Goal: Information Seeking & Learning: Learn about a topic

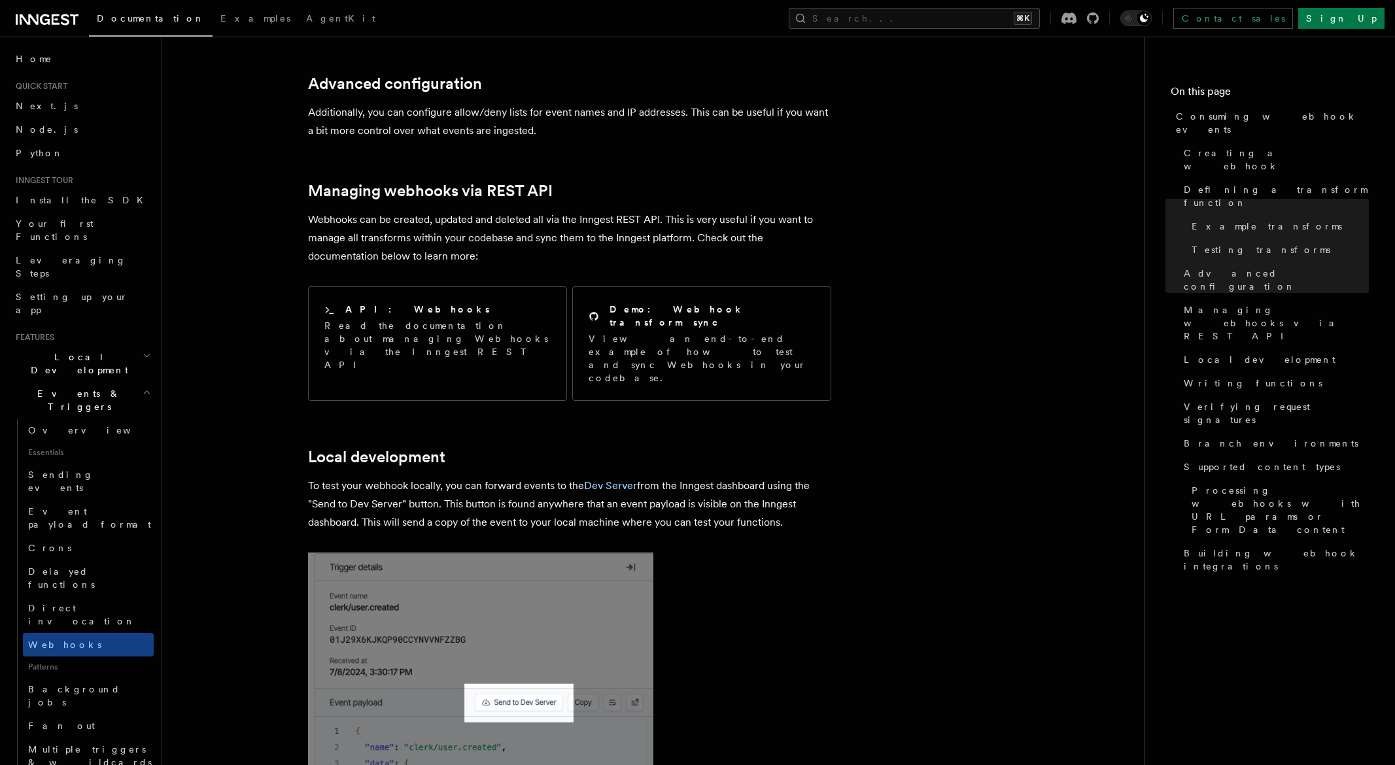
scroll to position [2669, 0]
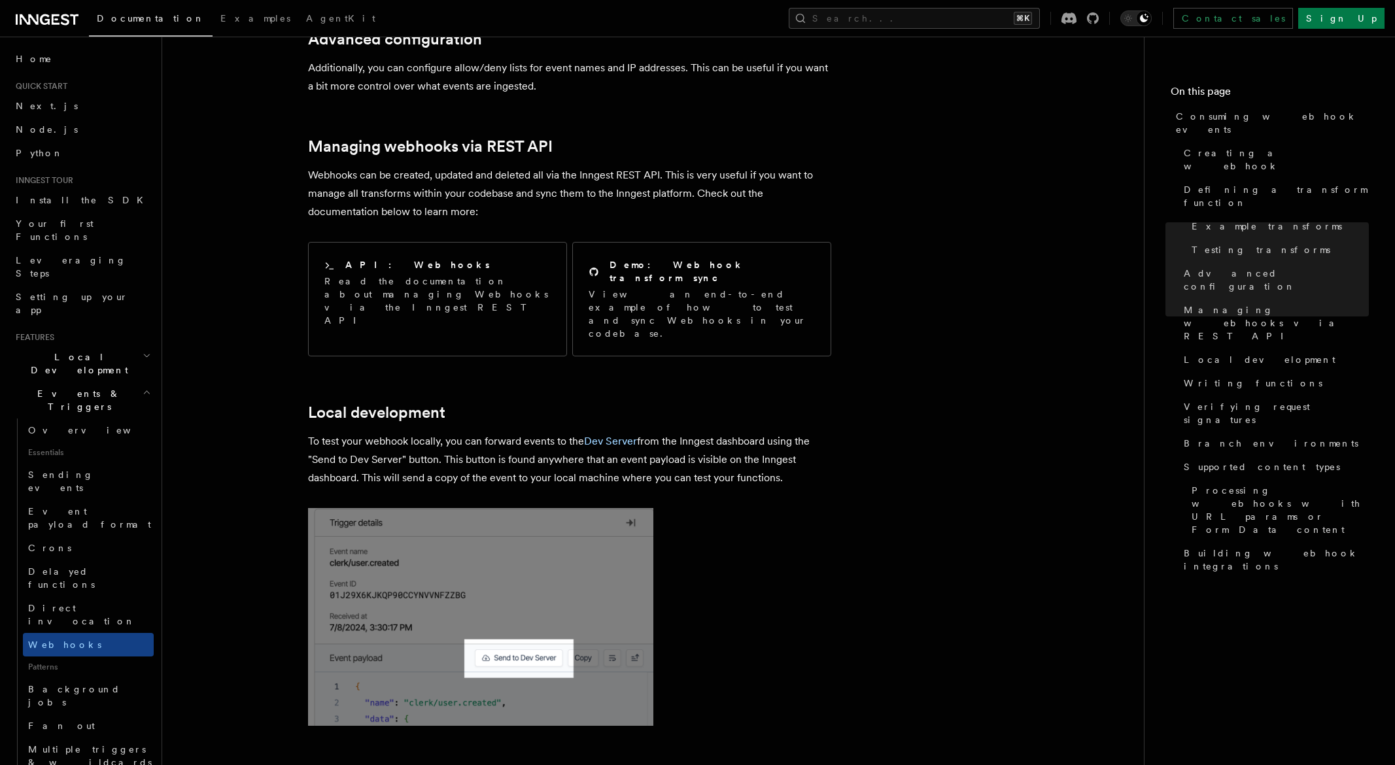
drag, startPoint x: 482, startPoint y: 361, endPoint x: 783, endPoint y: 404, distance: 304.5
click at [783, 432] on p "To test your webhook locally, you can forward events to the Dev Server from the…" at bounding box center [569, 459] width 523 height 55
drag, startPoint x: 606, startPoint y: 393, endPoint x: 451, endPoint y: 383, distance: 155.3
click at [451, 432] on p "To test your webhook locally, you can forward events to the Dev Server from the…" at bounding box center [569, 459] width 523 height 55
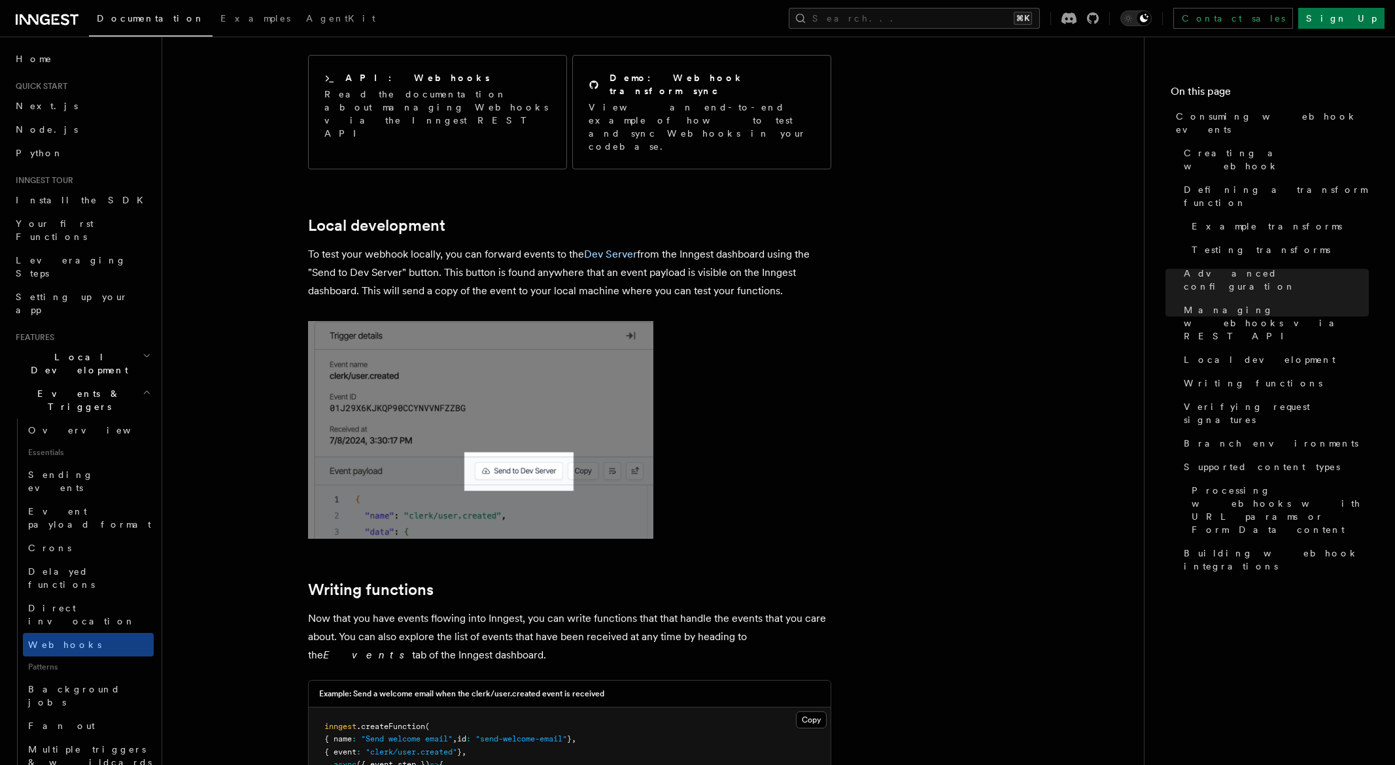
scroll to position [2848, 0]
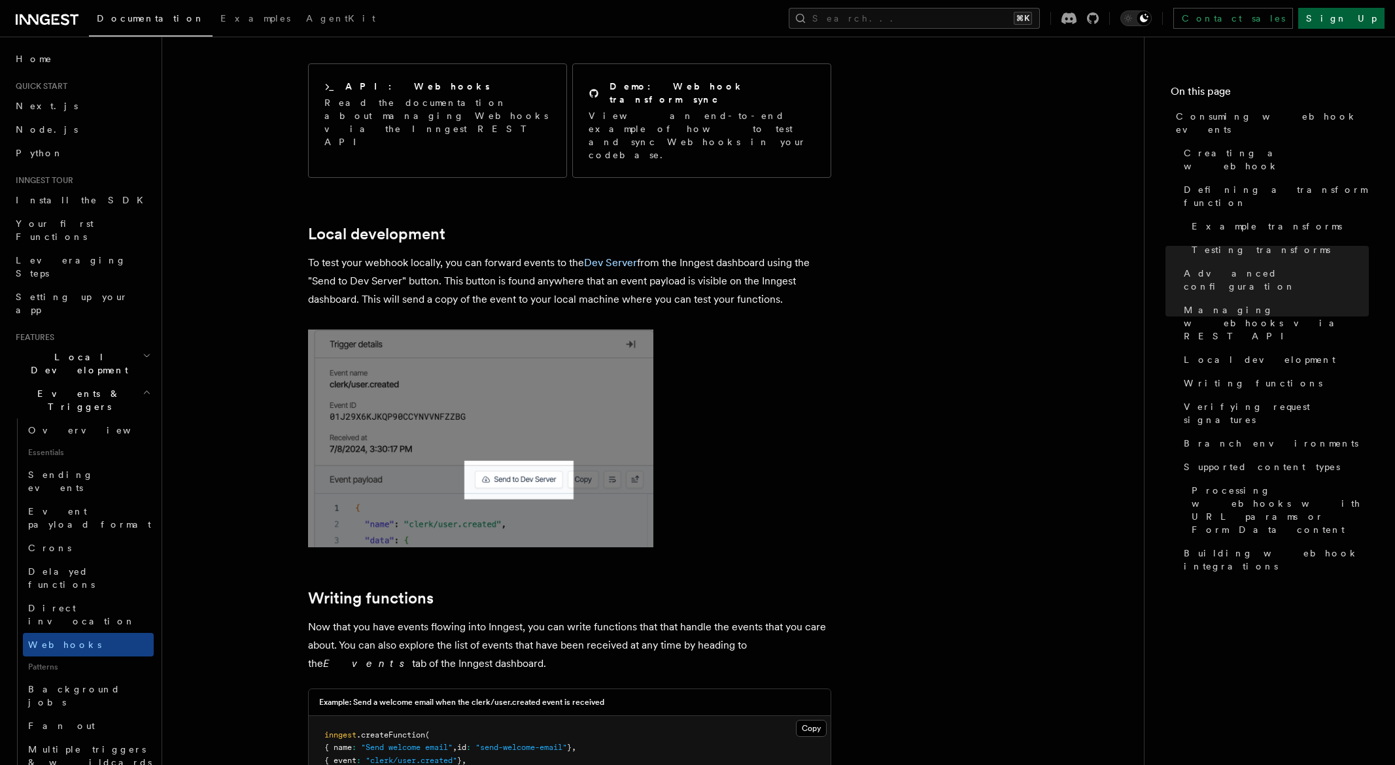
click at [1348, 21] on link "Sign Up" at bounding box center [1341, 18] width 86 height 21
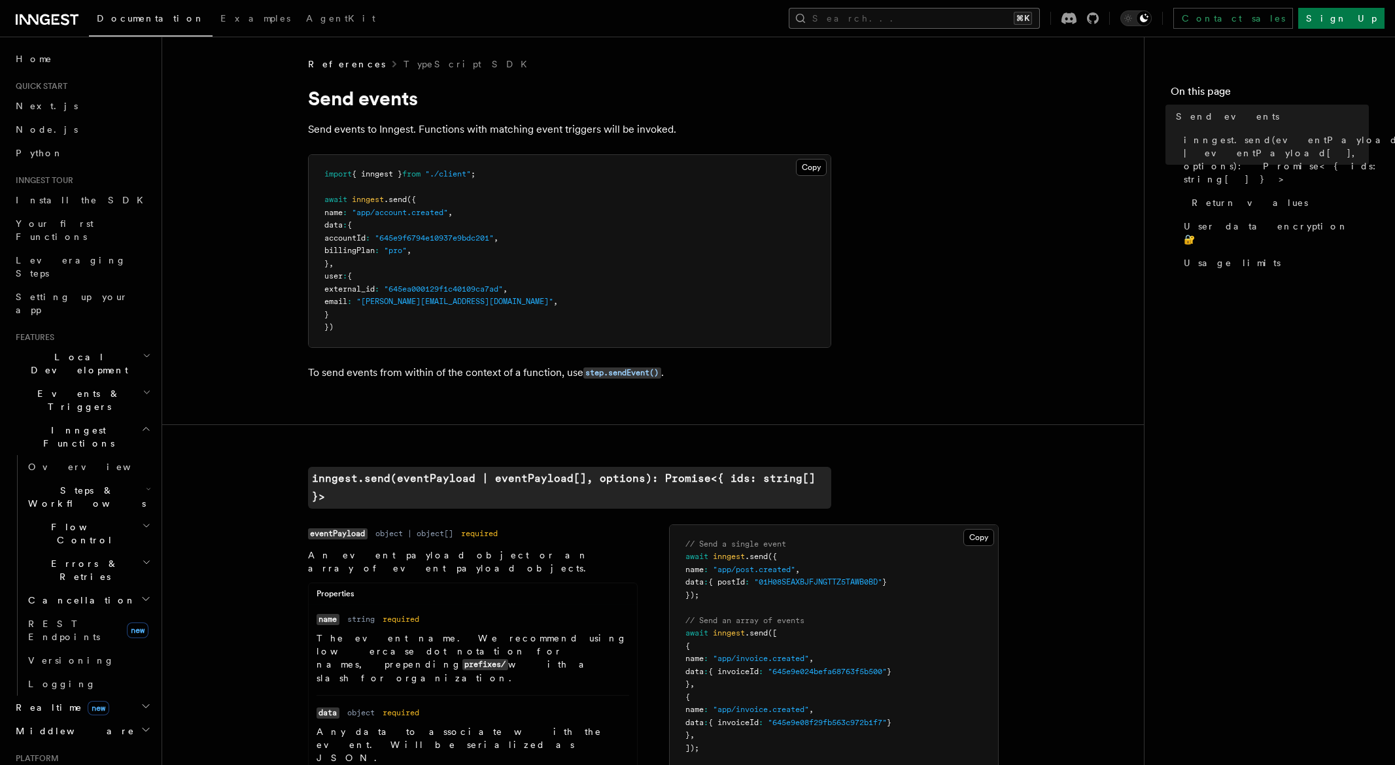
click at [938, 23] on button "Search... ⌘K" at bounding box center [914, 18] width 251 height 21
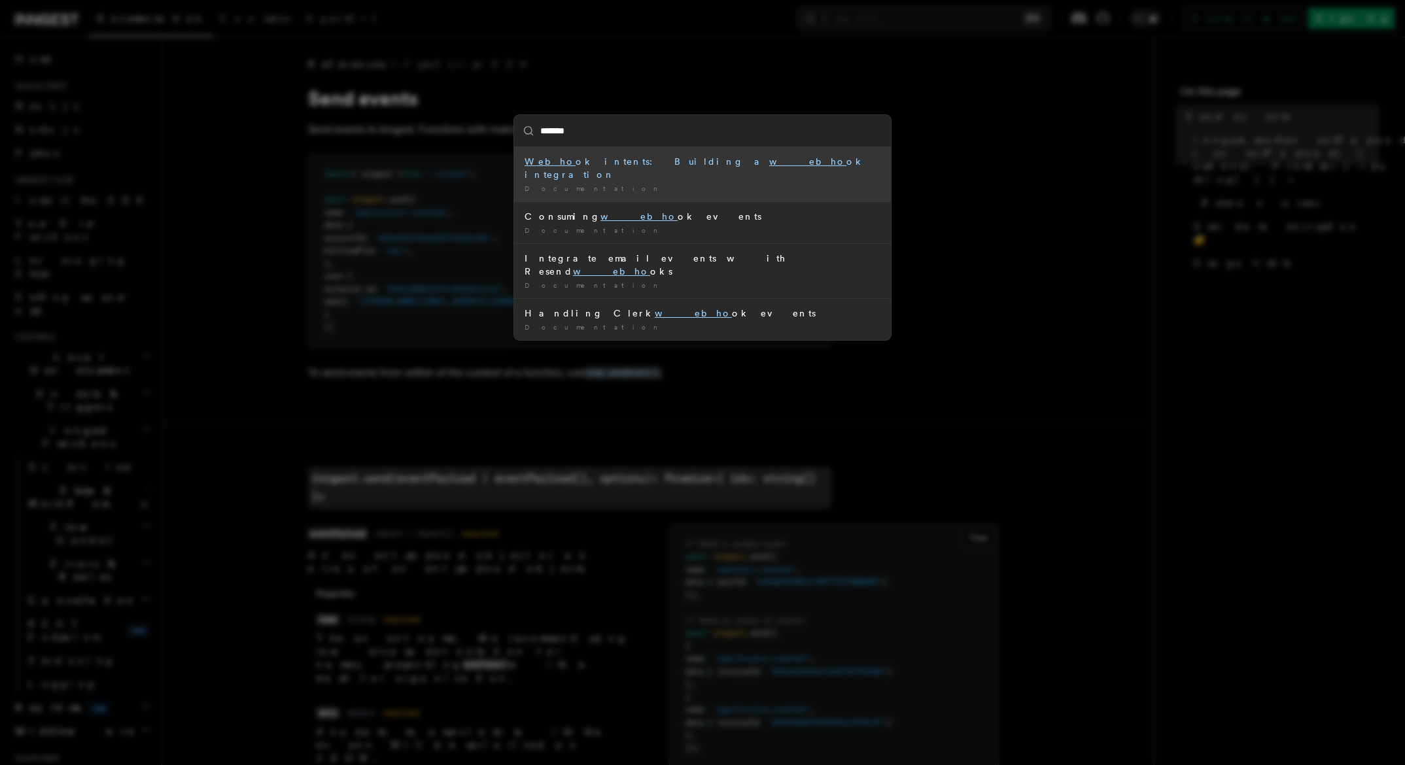
type input "********"
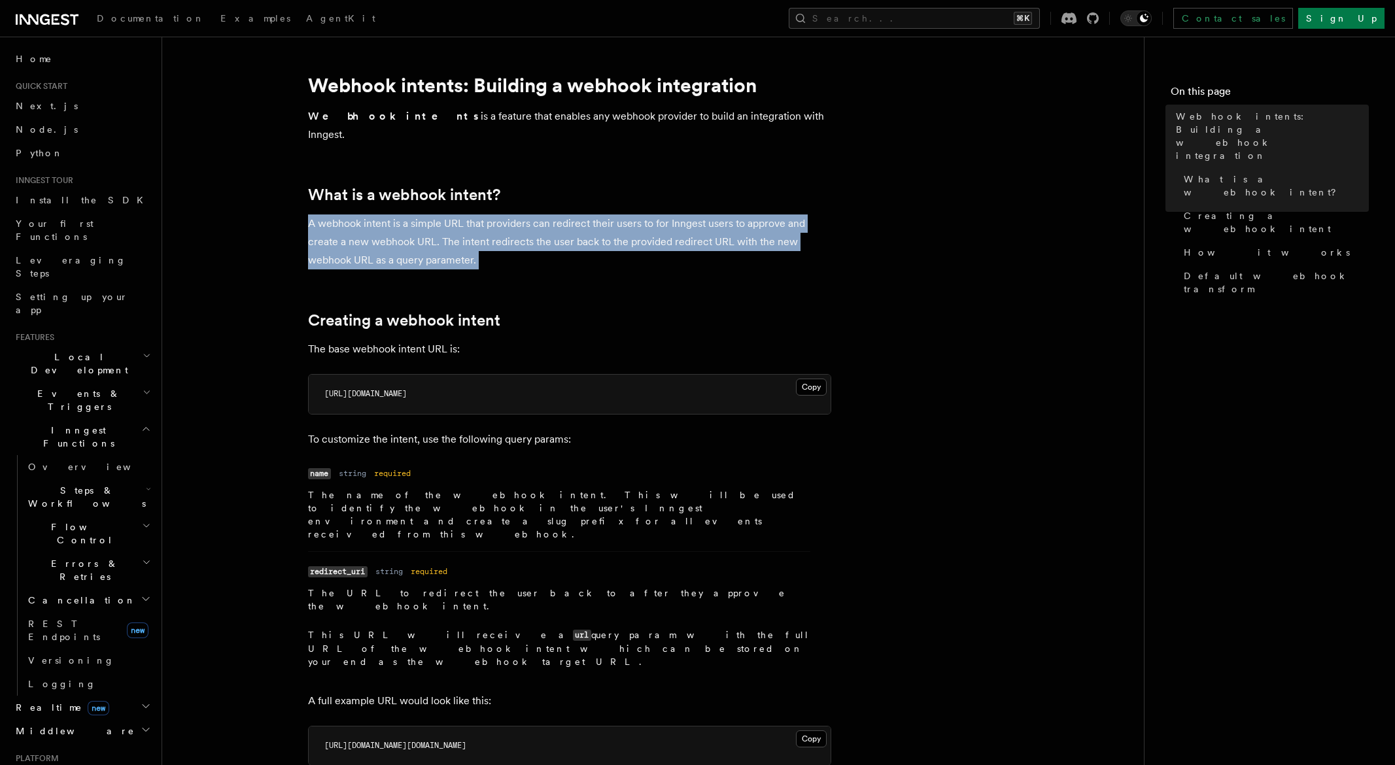
drag, startPoint x: 345, startPoint y: 219, endPoint x: 546, endPoint y: 265, distance: 206.0
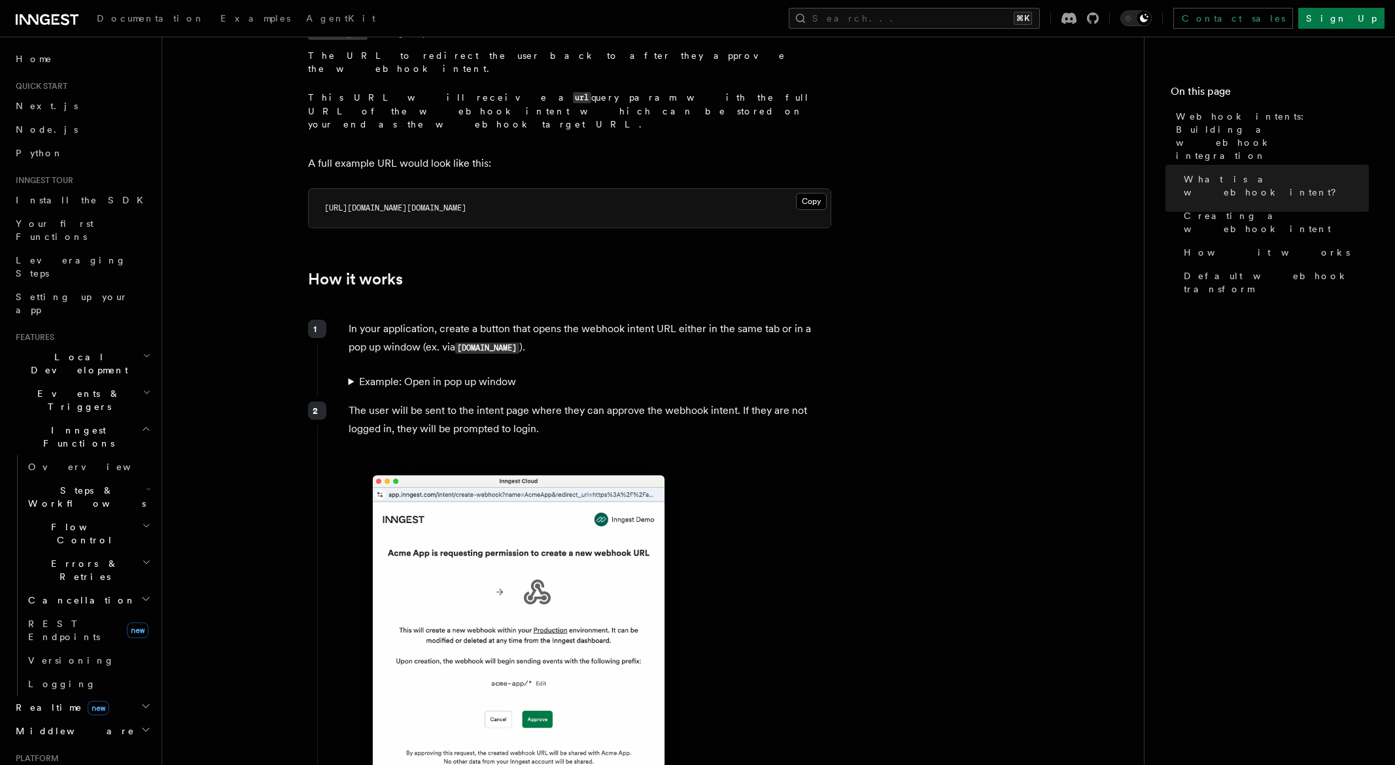
scroll to position [538, 0]
click at [913, 14] on button "Search... ⌘K" at bounding box center [914, 18] width 251 height 21
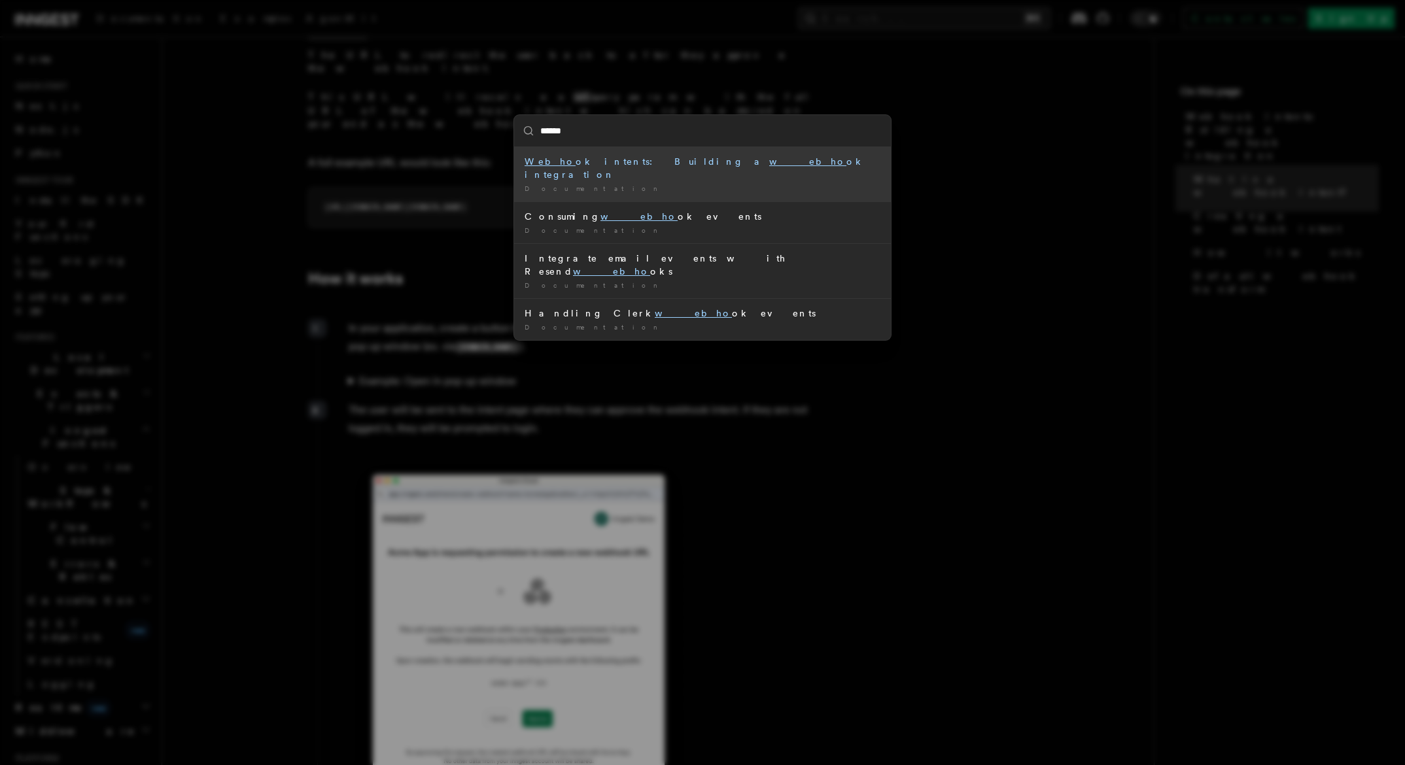
type input "*******"
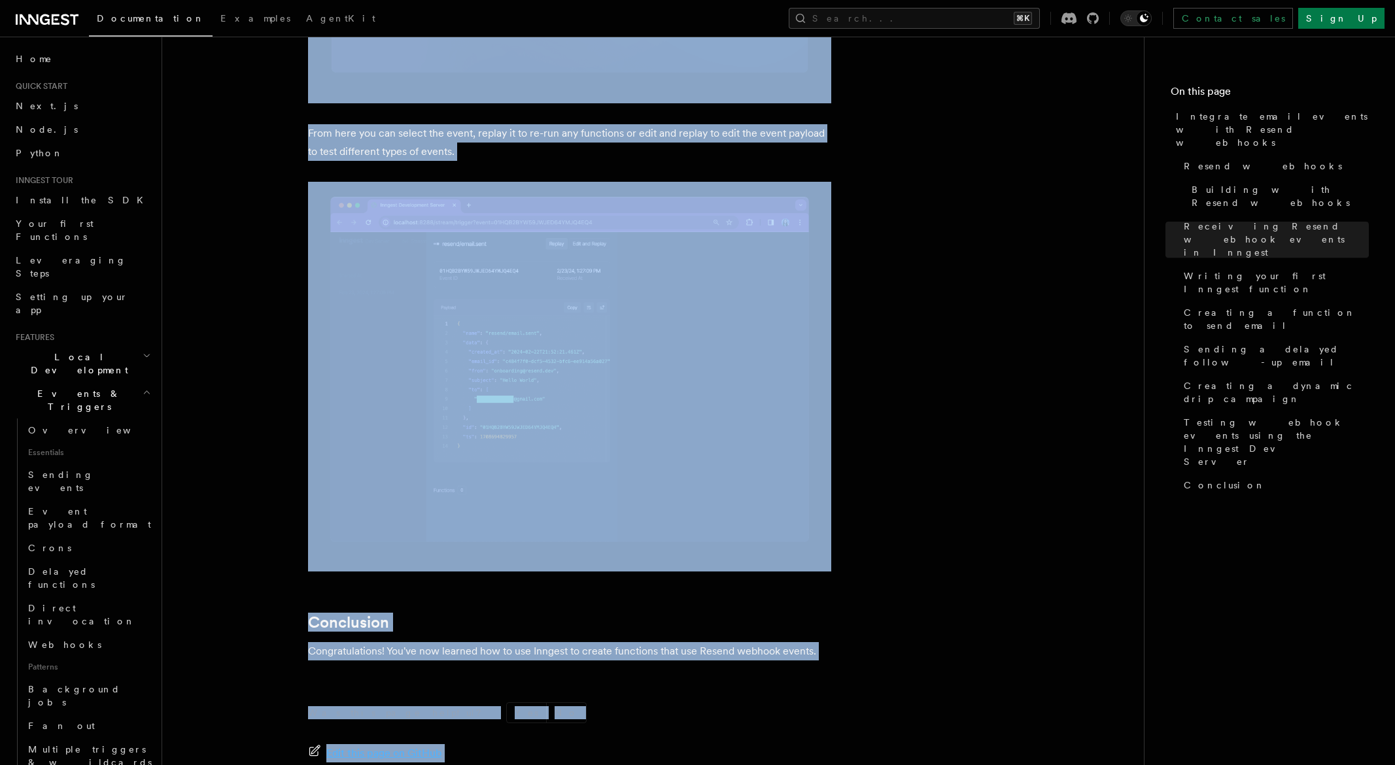
scroll to position [10414, 0]
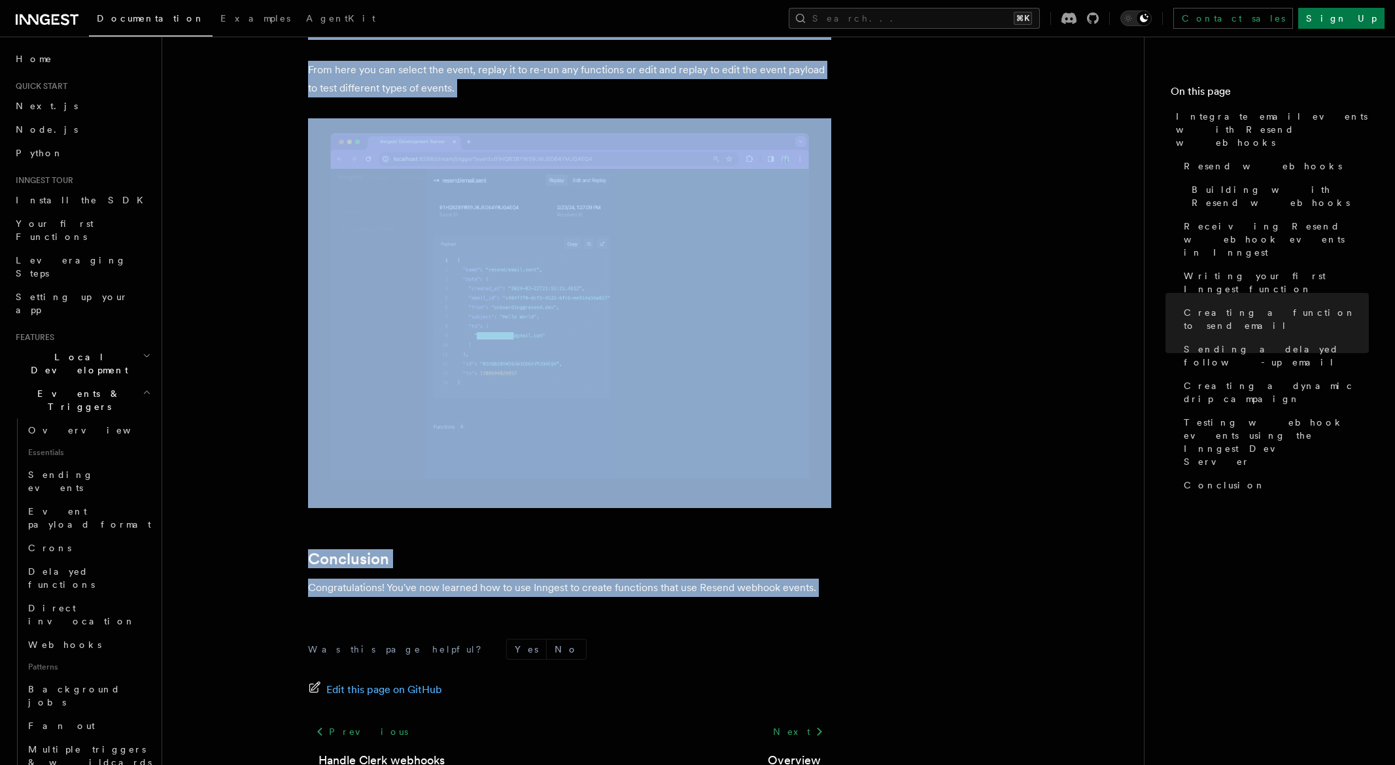
drag, startPoint x: 299, startPoint y: 91, endPoint x: 858, endPoint y: 518, distance: 703.0
copy article "Integrate email events with Resend webhooks Resend webhooks can be used to buil…"
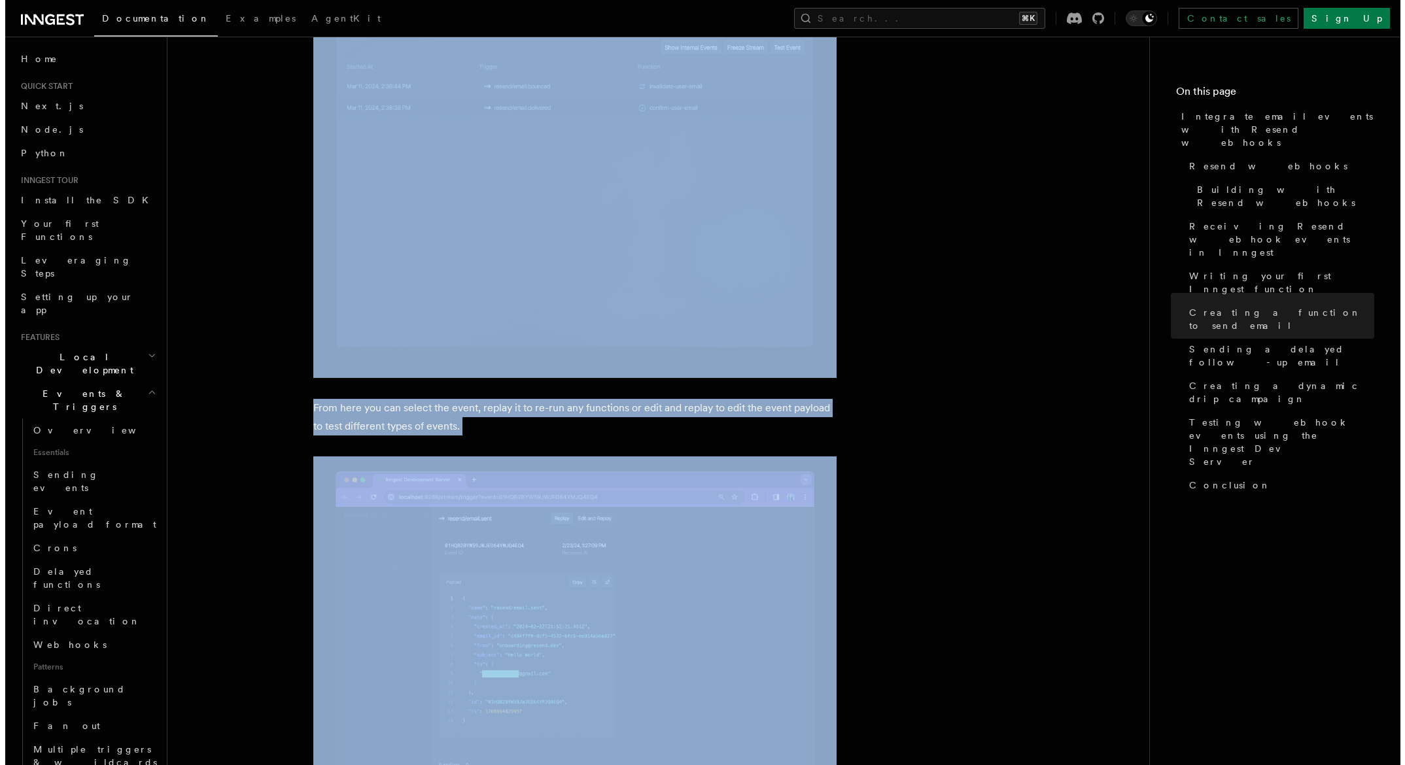
scroll to position [10068, 0]
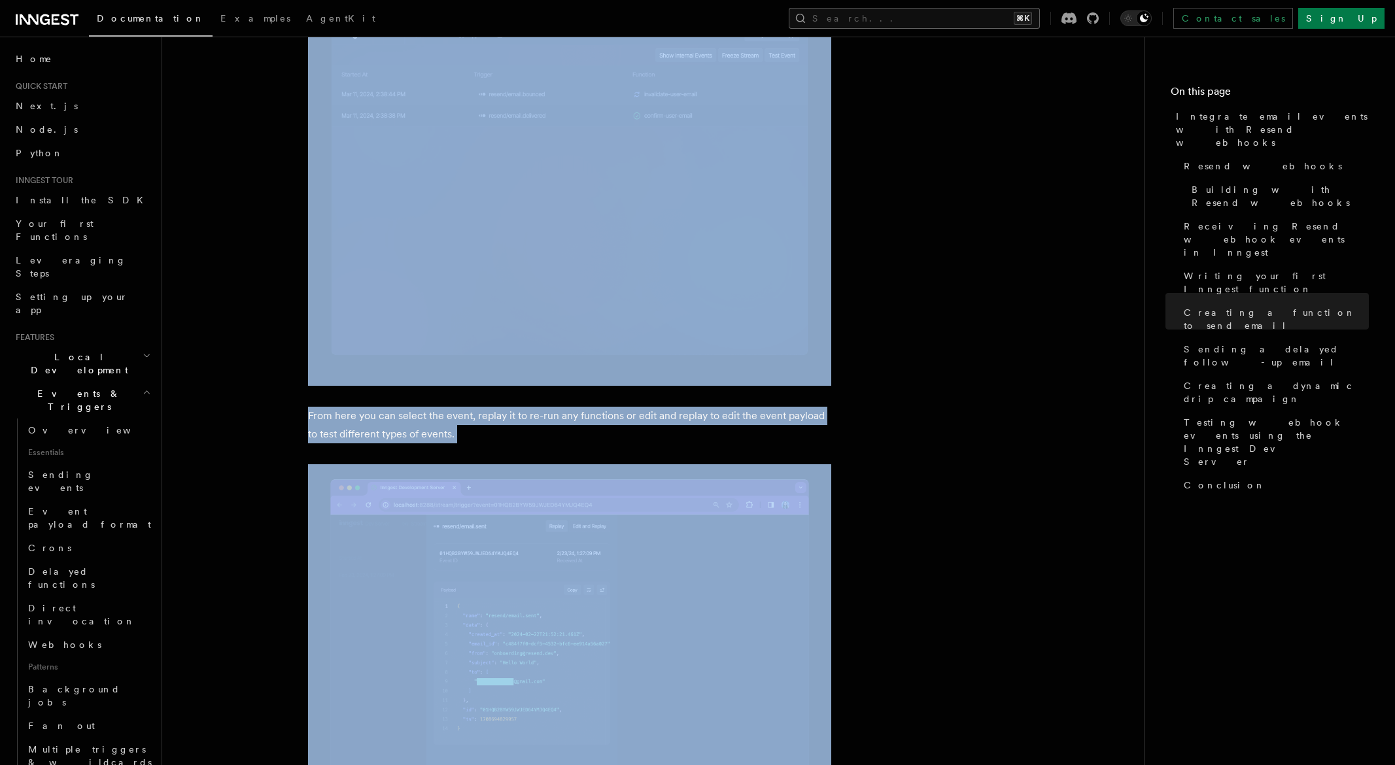
click at [980, 23] on button "Search... ⌘K" at bounding box center [914, 18] width 251 height 21
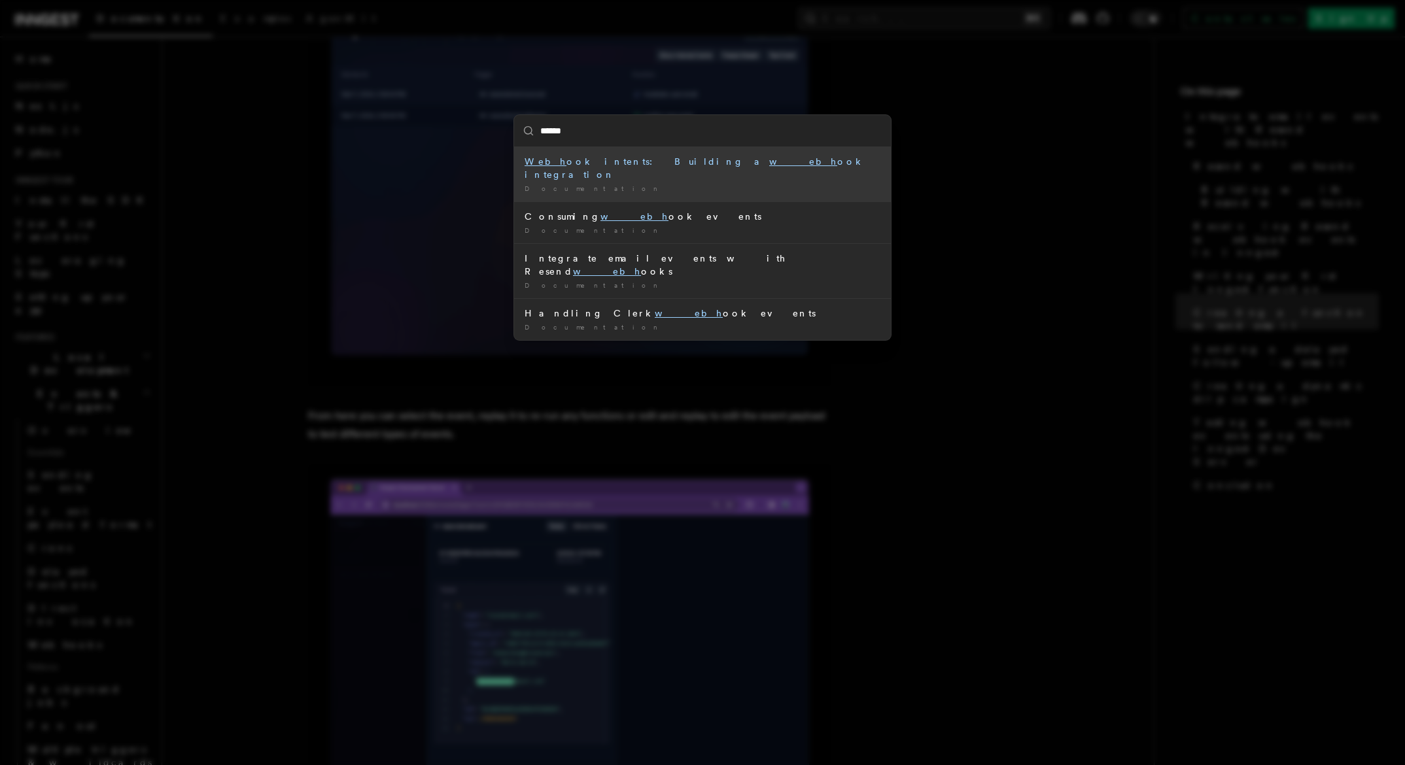
type input "*******"
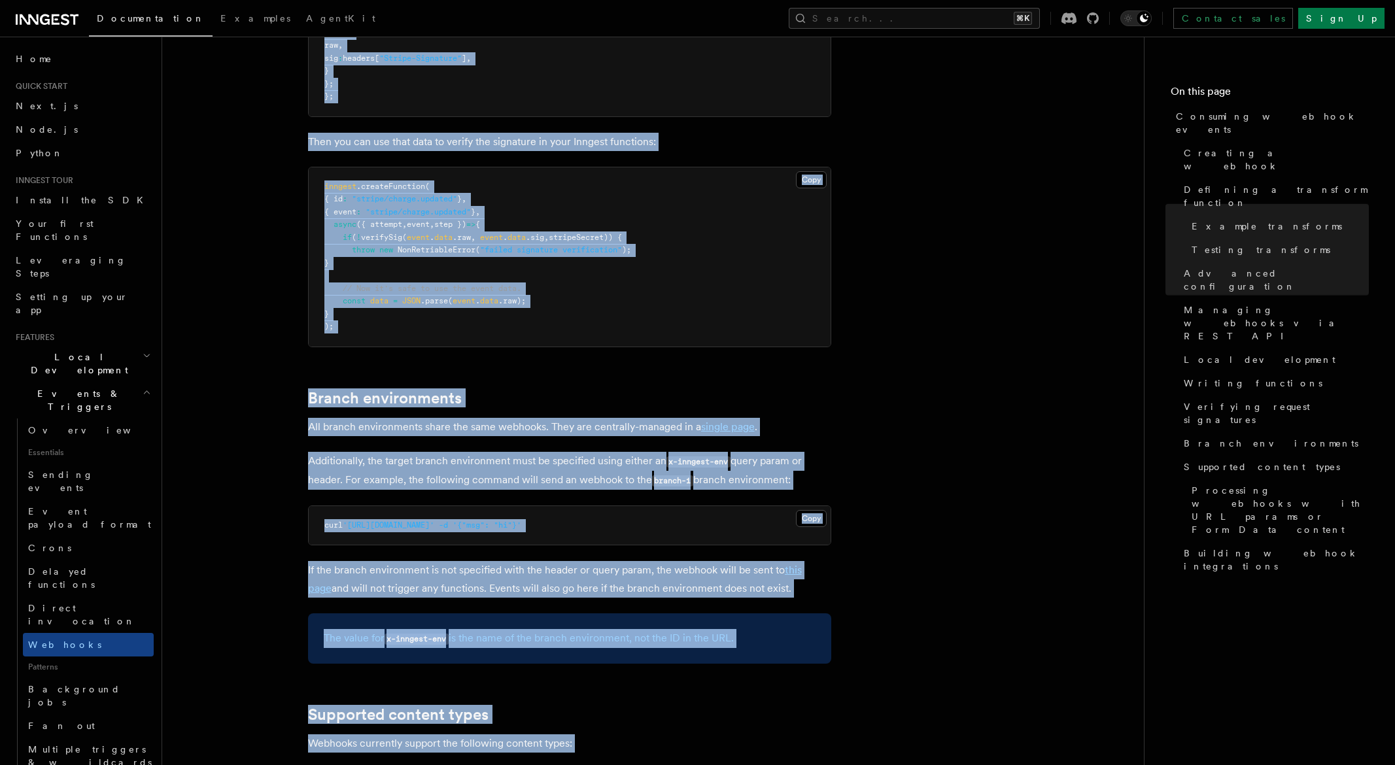
scroll to position [5029, 0]
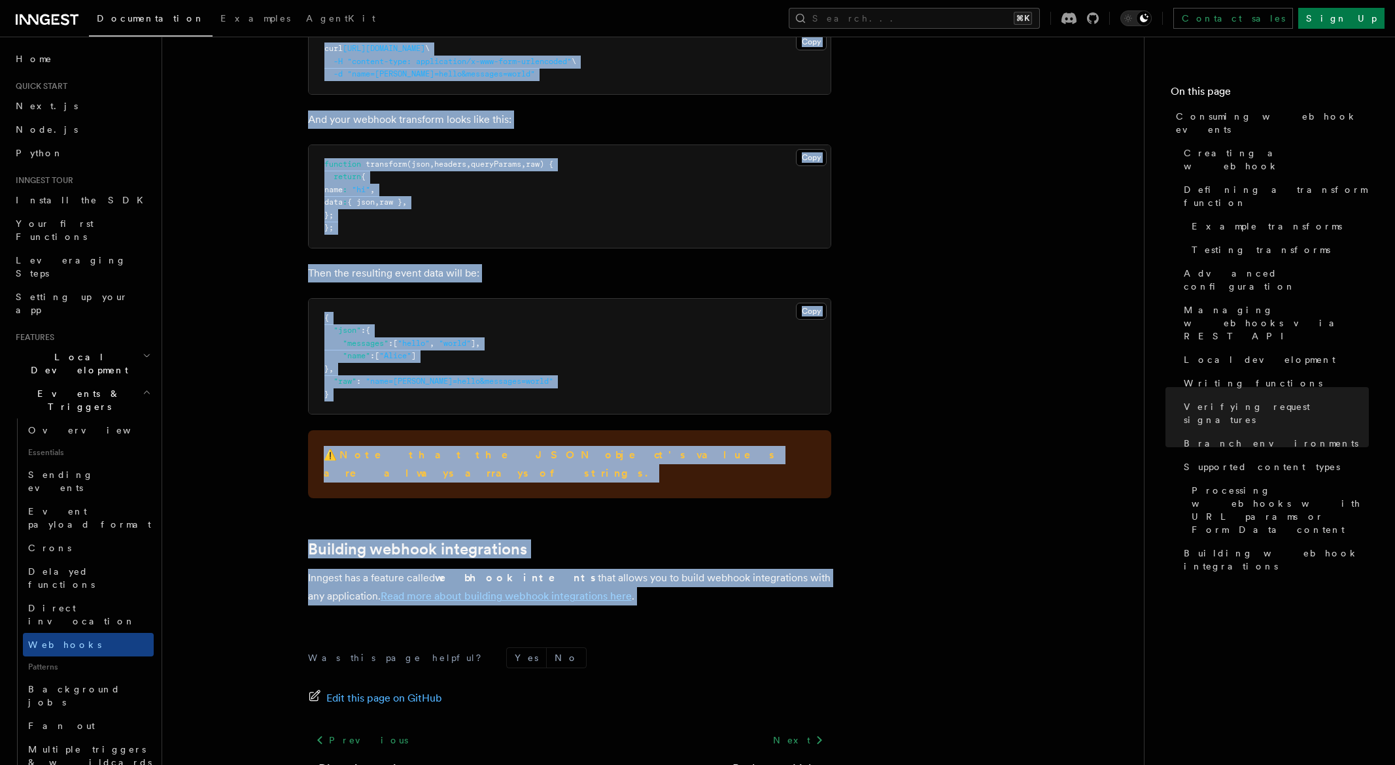
drag, startPoint x: 281, startPoint y: 97, endPoint x: 730, endPoint y: 509, distance: 610.0
copy article "Consuming webhook events At its core, Inngest is centered around functions that…"
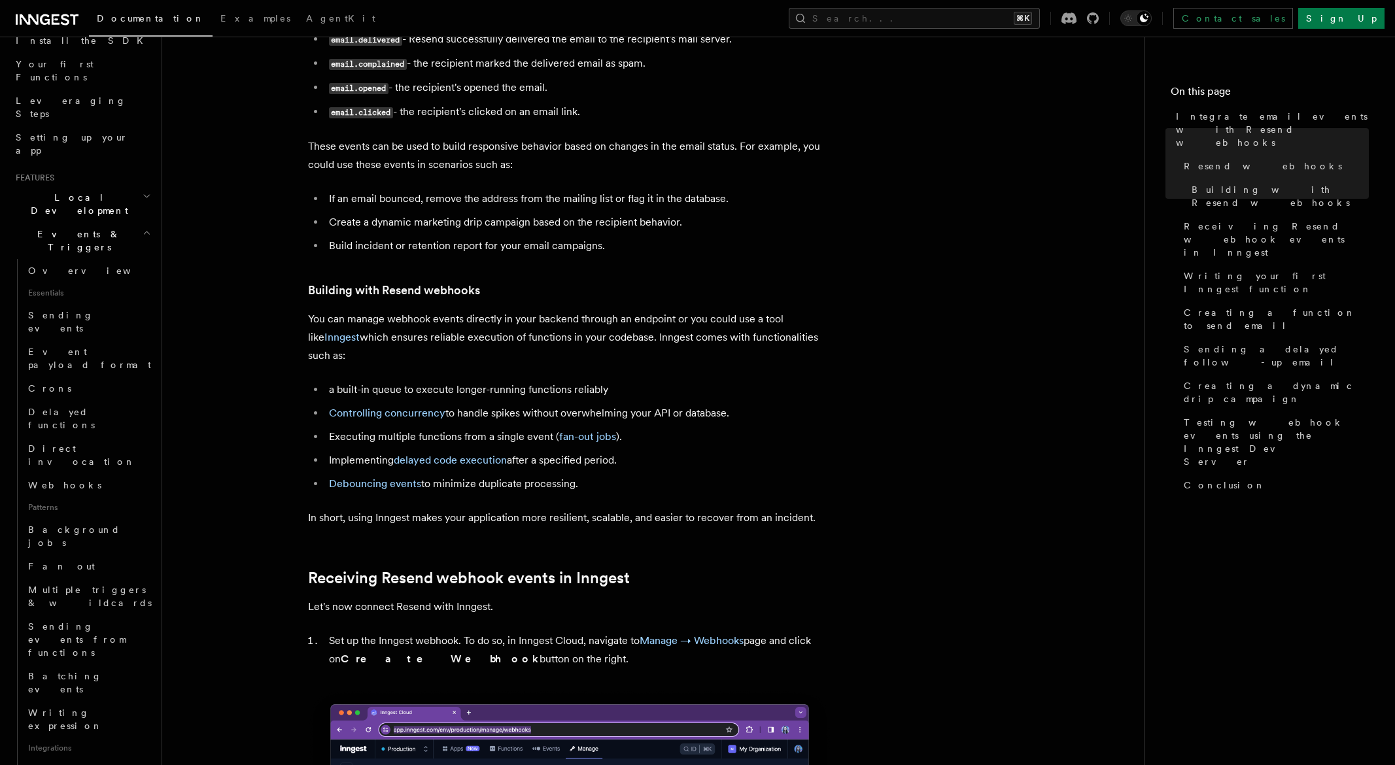
scroll to position [136, 0]
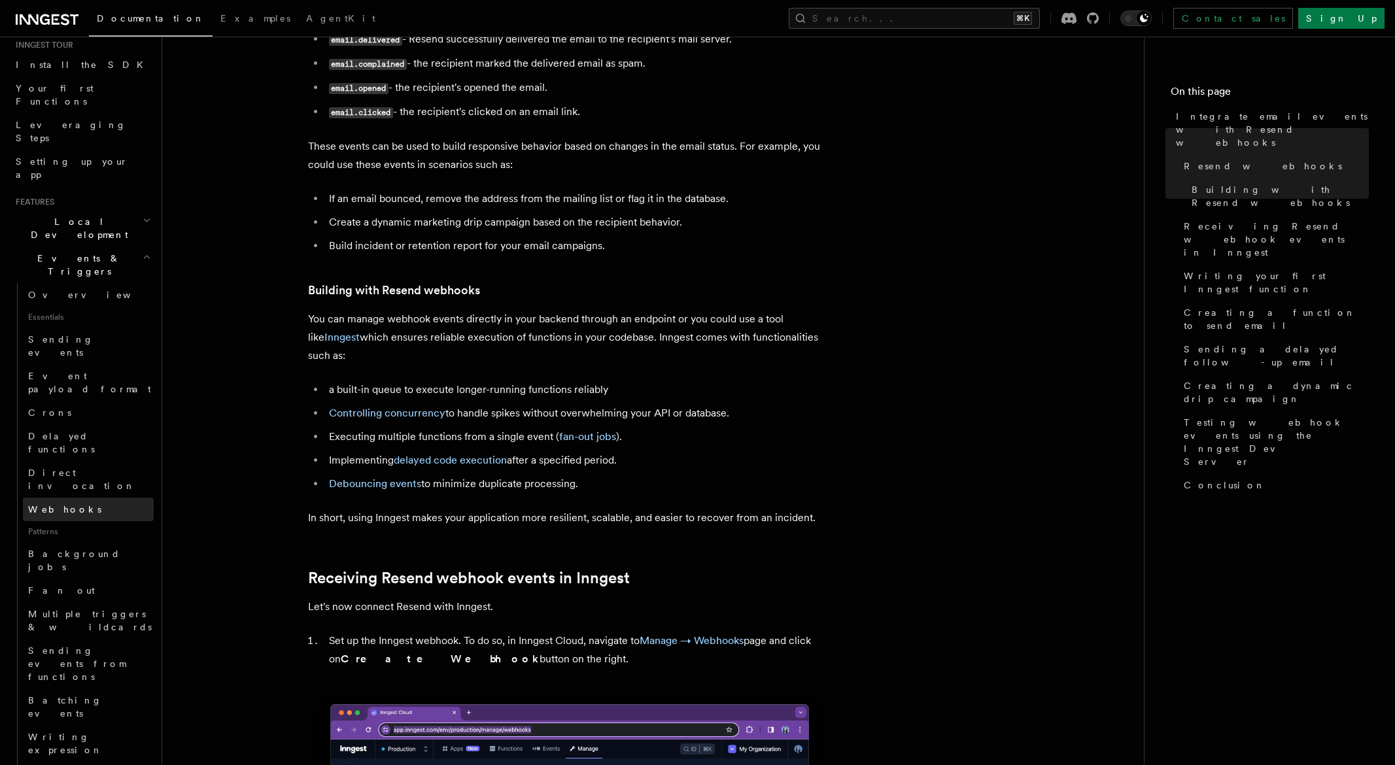
click at [65, 504] on span "Webhooks" at bounding box center [64, 509] width 73 height 10
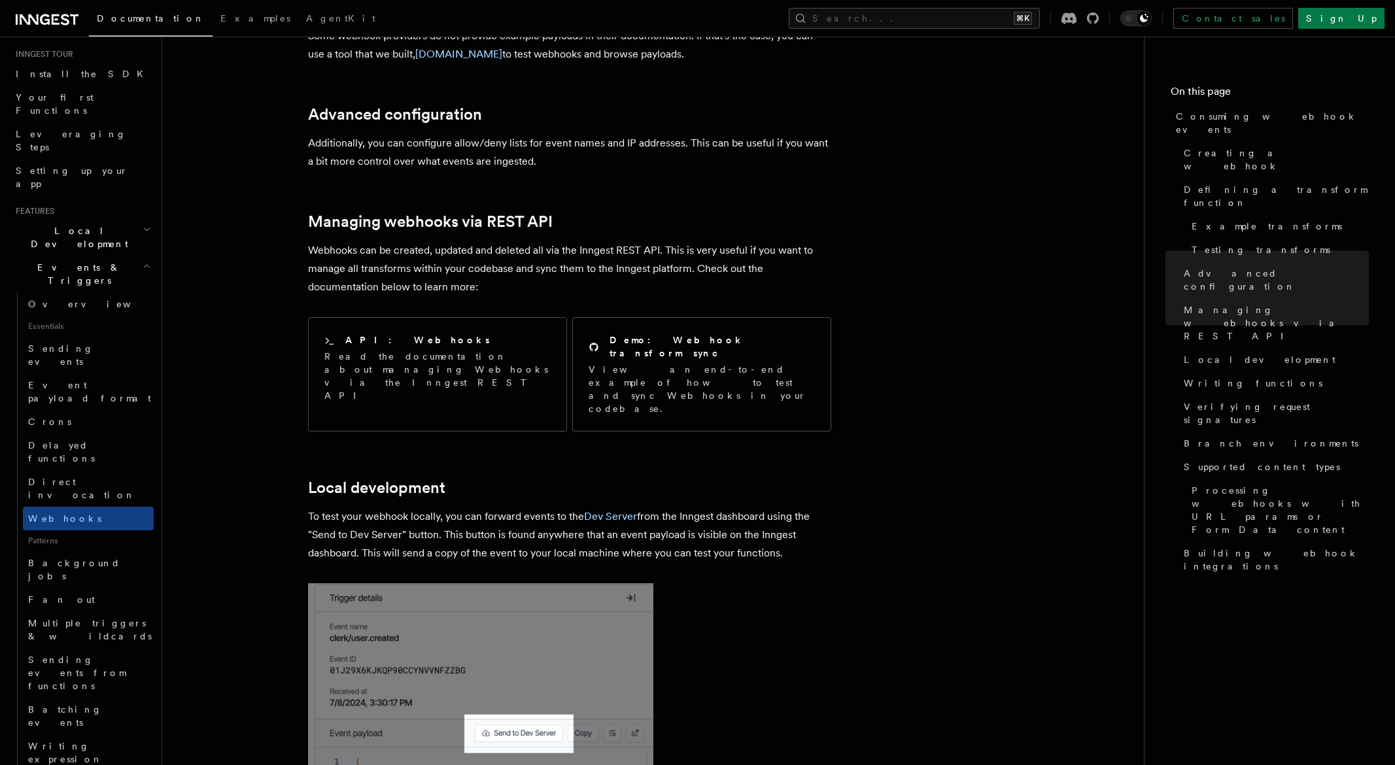
scroll to position [2580, 0]
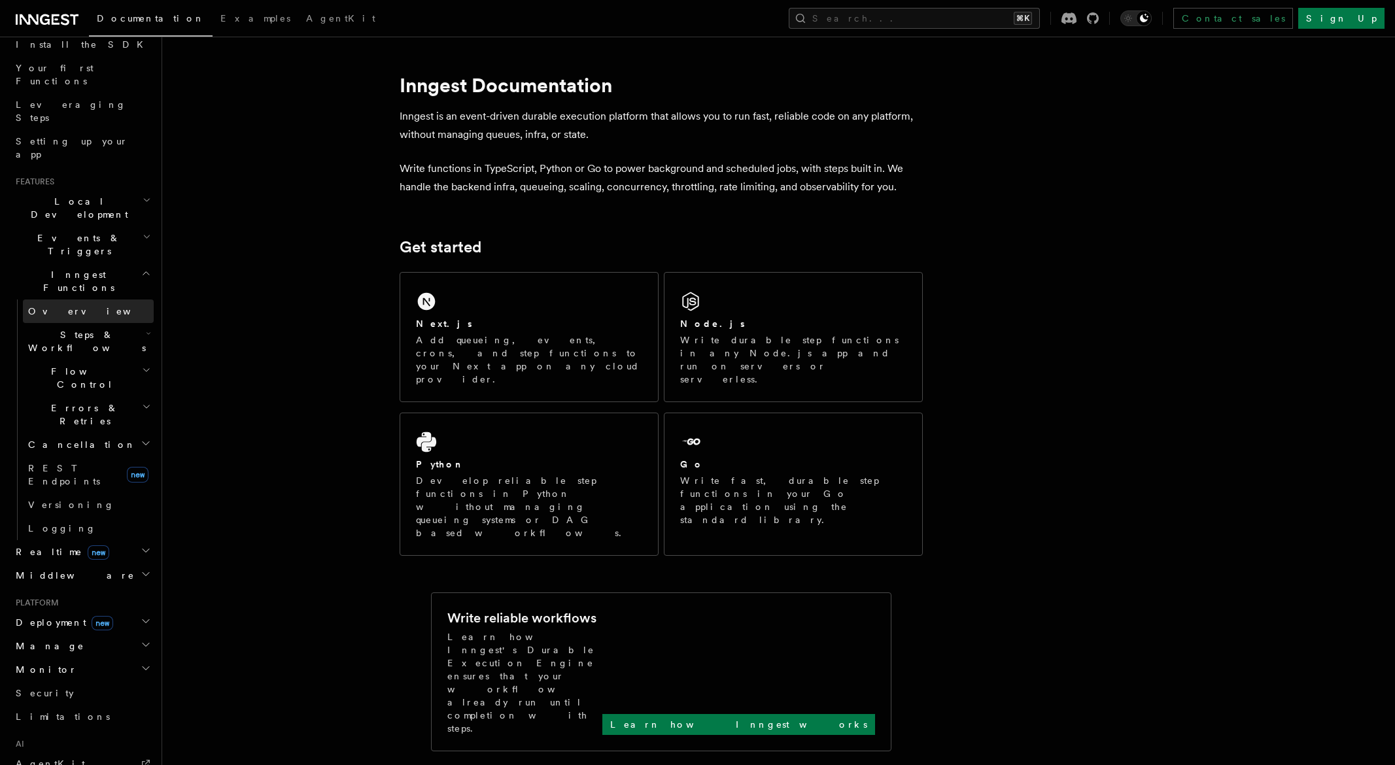
scroll to position [155, 0]
click at [101, 329] on span "Steps & Workflows" at bounding box center [84, 342] width 123 height 26
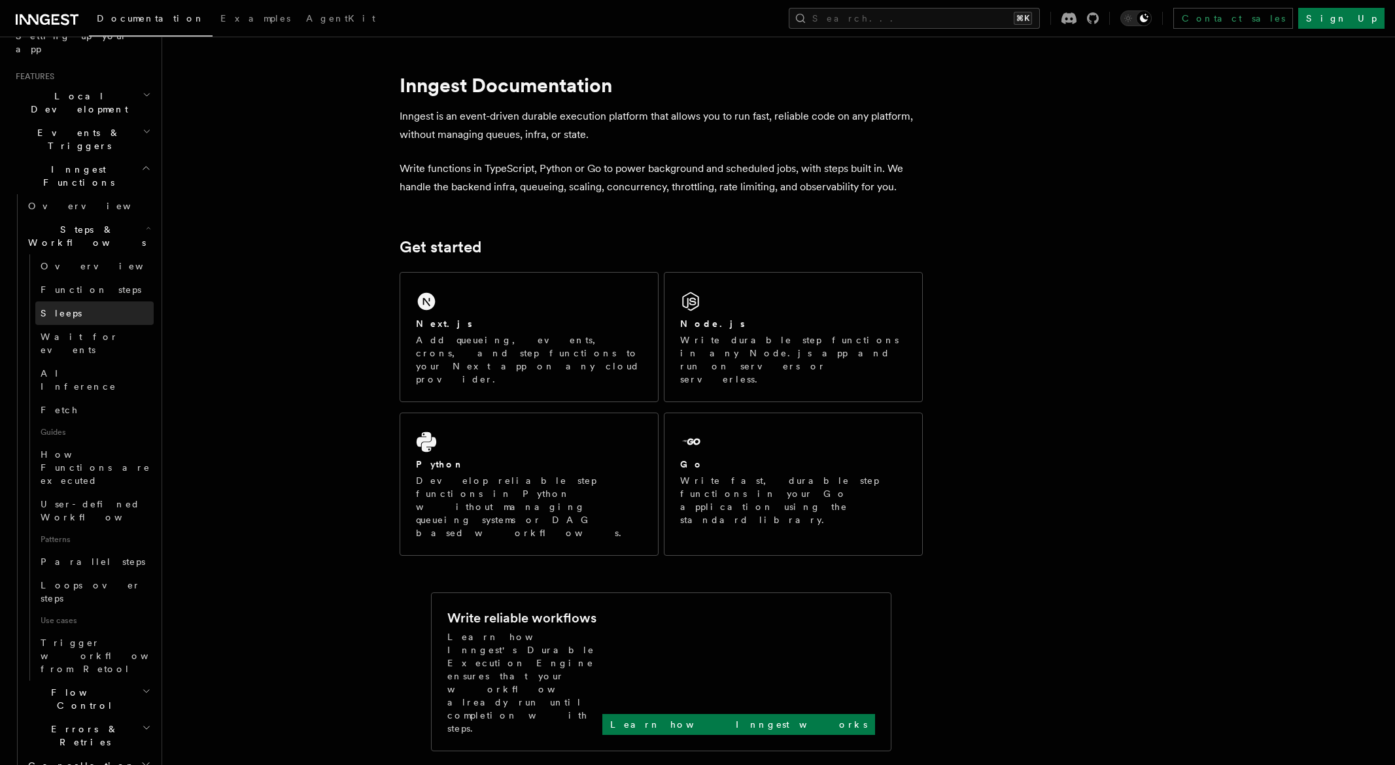
scroll to position [262, 0]
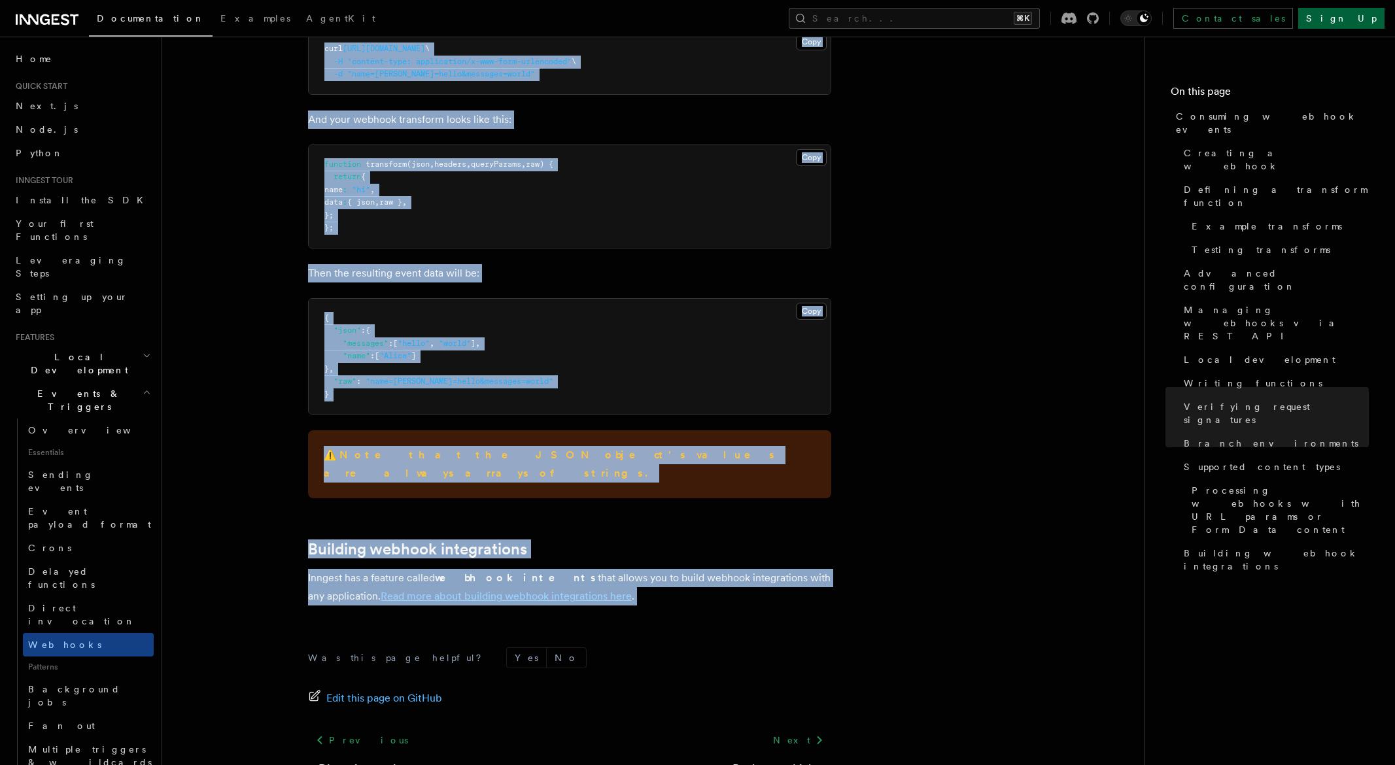
click at [1361, 25] on link "Sign Up" at bounding box center [1341, 18] width 86 height 21
